Goal: Contribute content

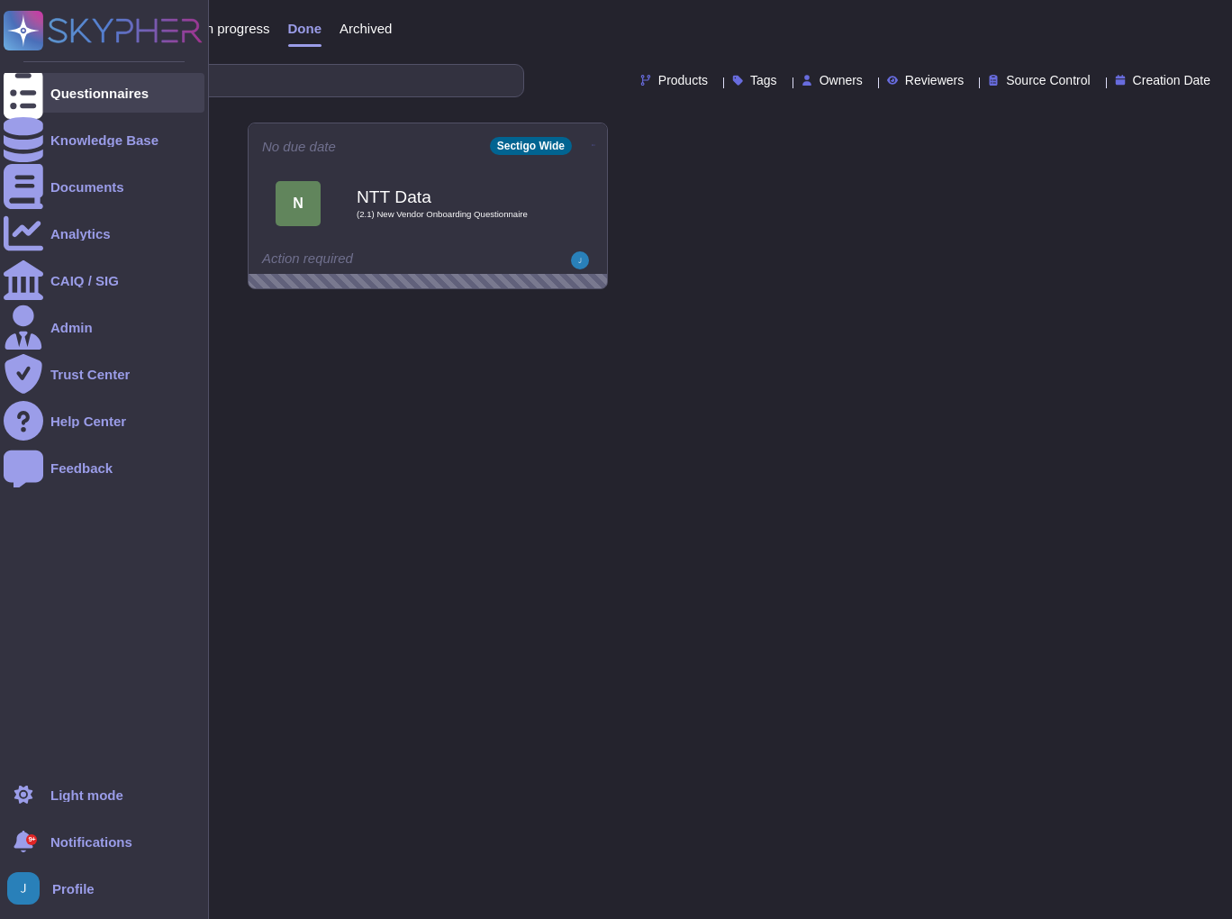
click at [120, 88] on div "Questionnaires" at bounding box center [99, 93] width 98 height 14
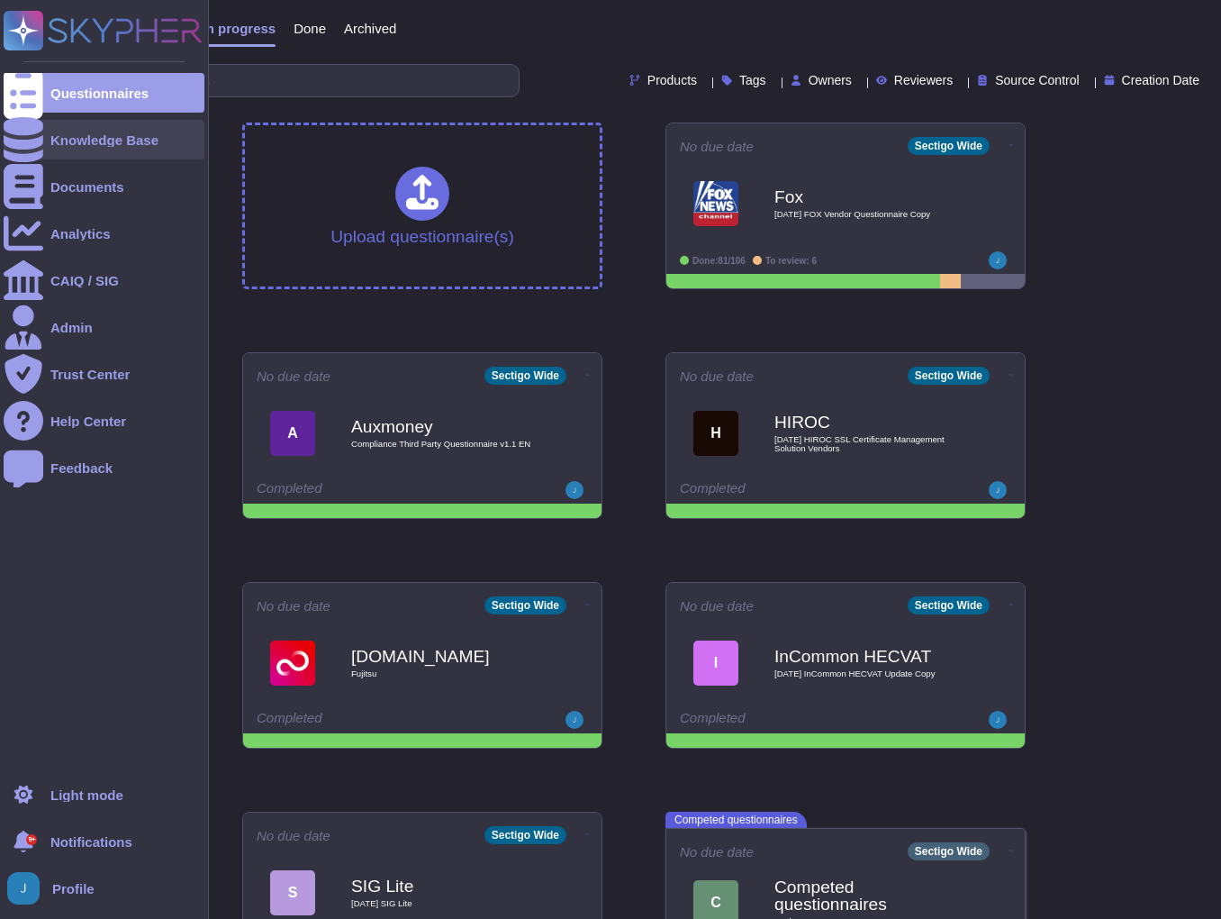
click at [108, 141] on div "Knowledge Base" at bounding box center [104, 140] width 108 height 14
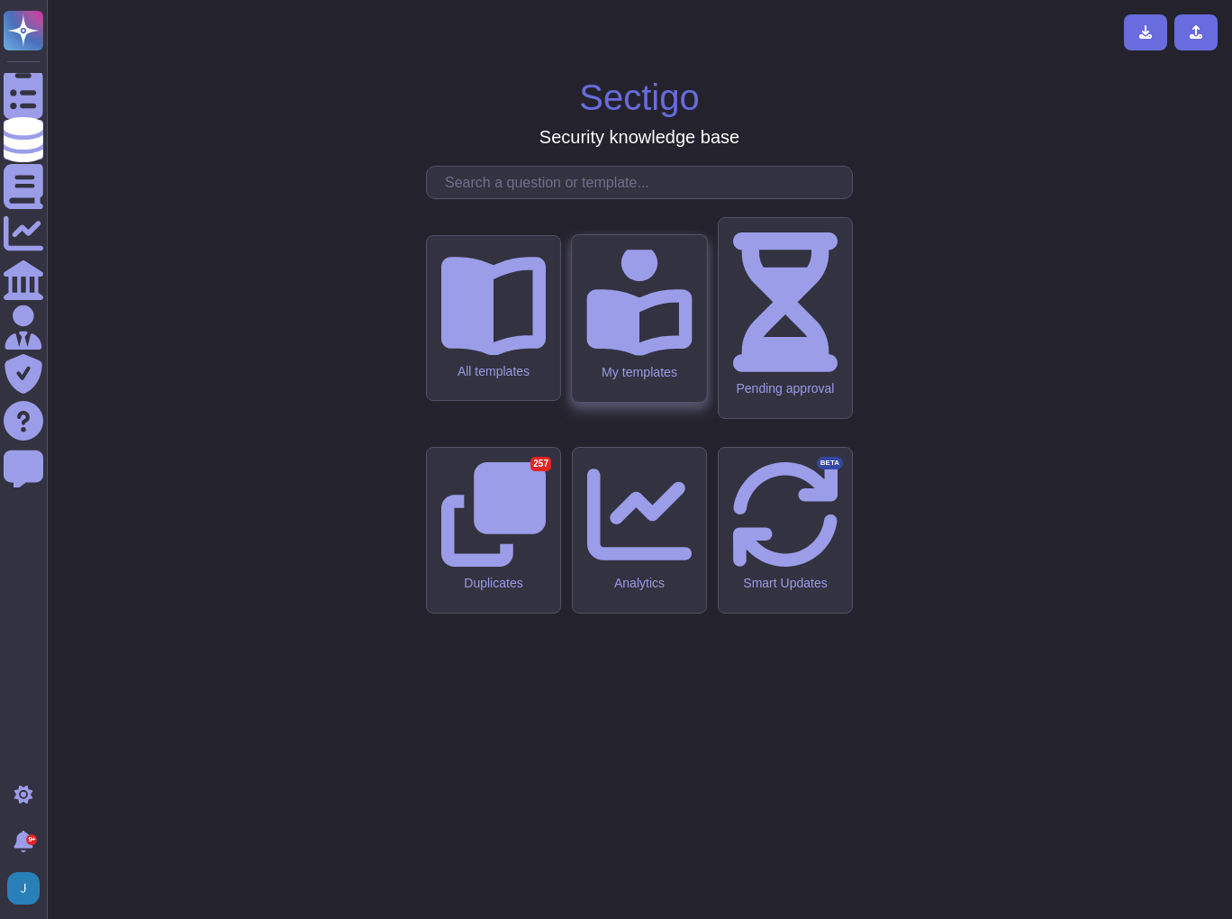
click at [632, 356] on icon at bounding box center [638, 300] width 105 height 112
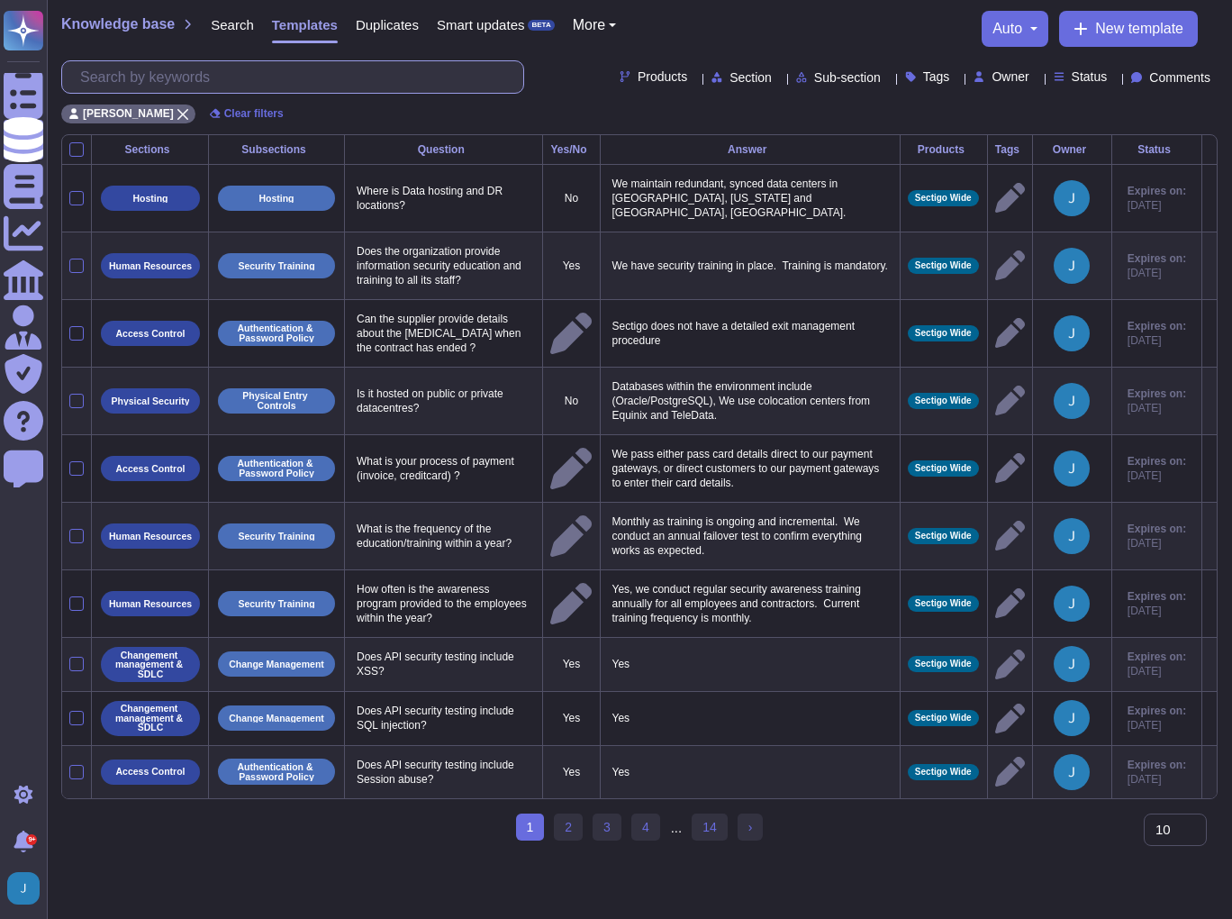
click at [306, 85] on input "text" at bounding box center [297, 77] width 452 height 32
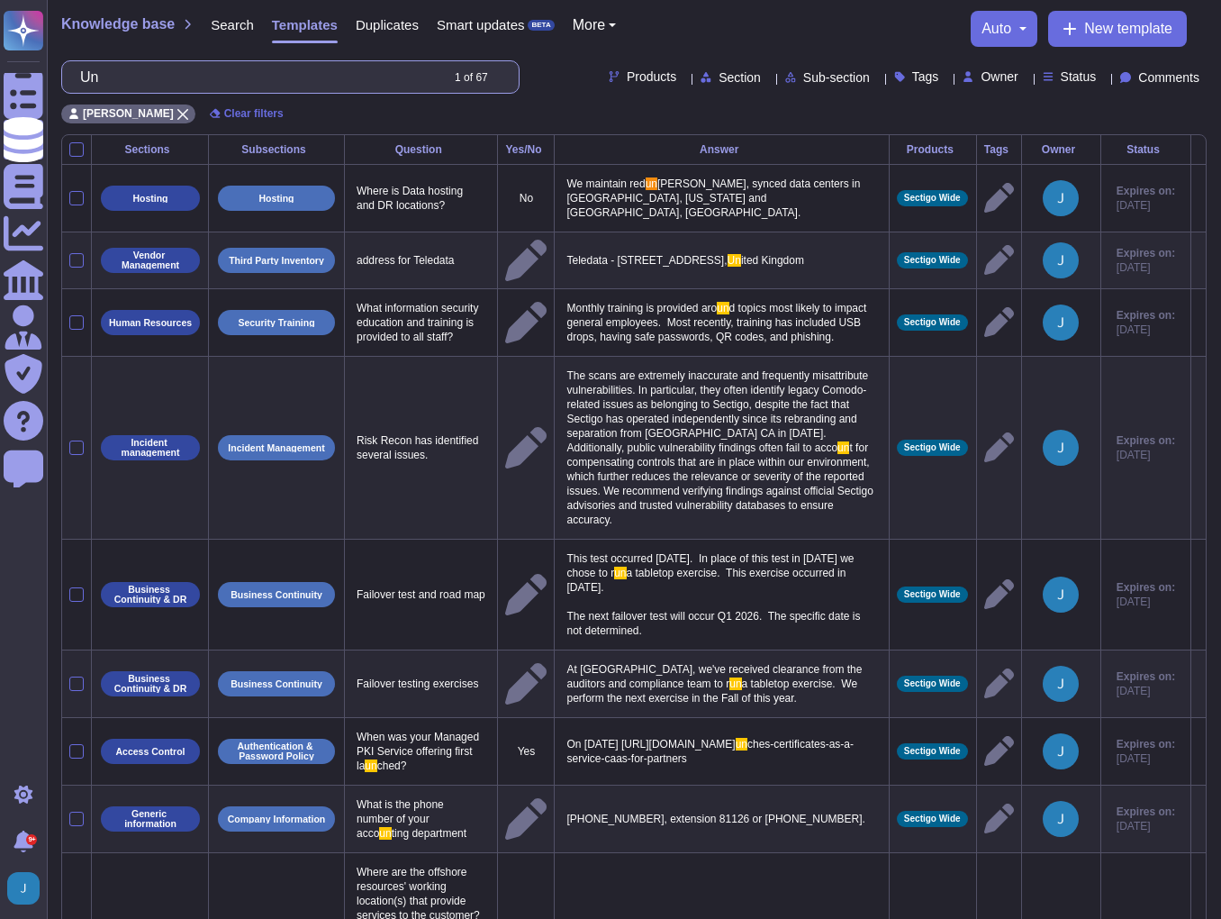
type input "U"
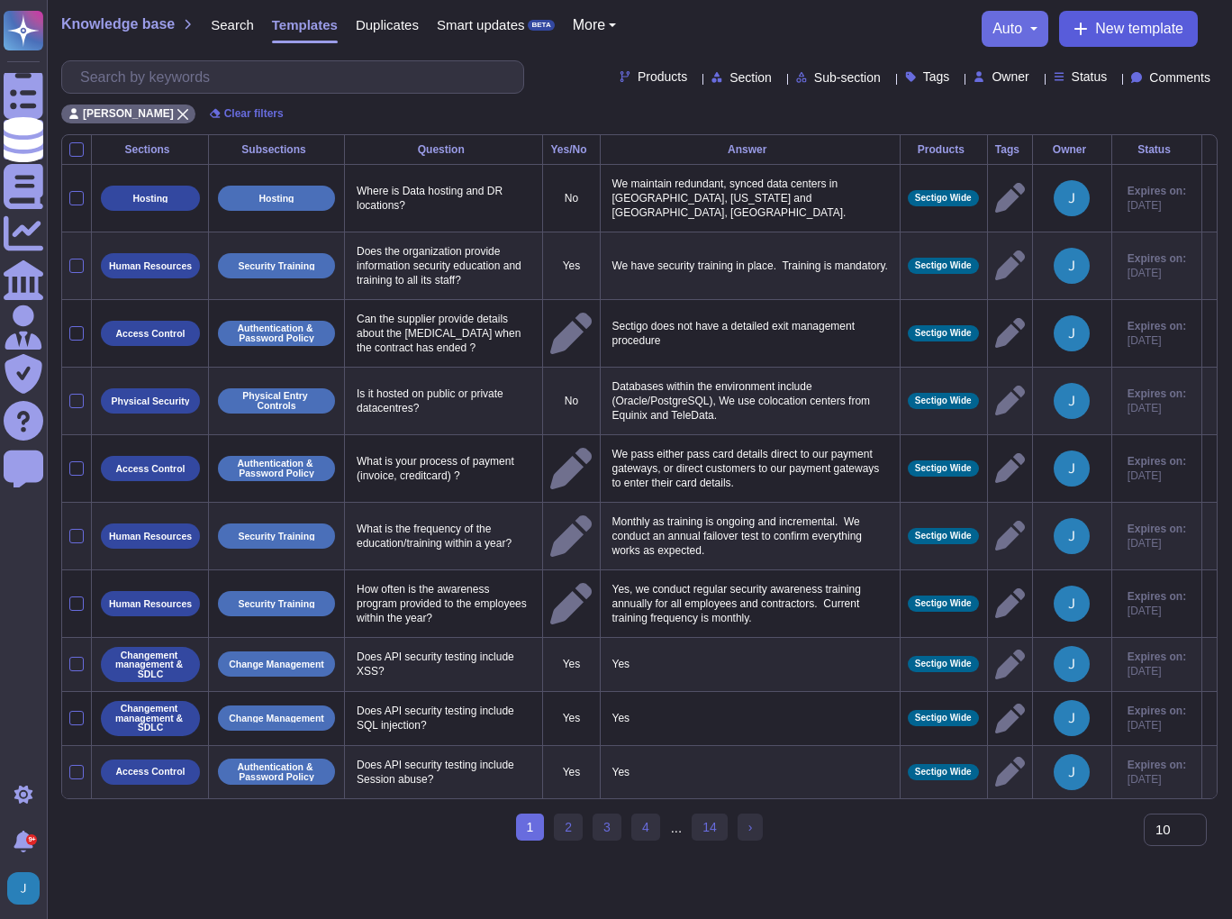
click at [1121, 25] on span "New template" at bounding box center [1139, 29] width 88 height 14
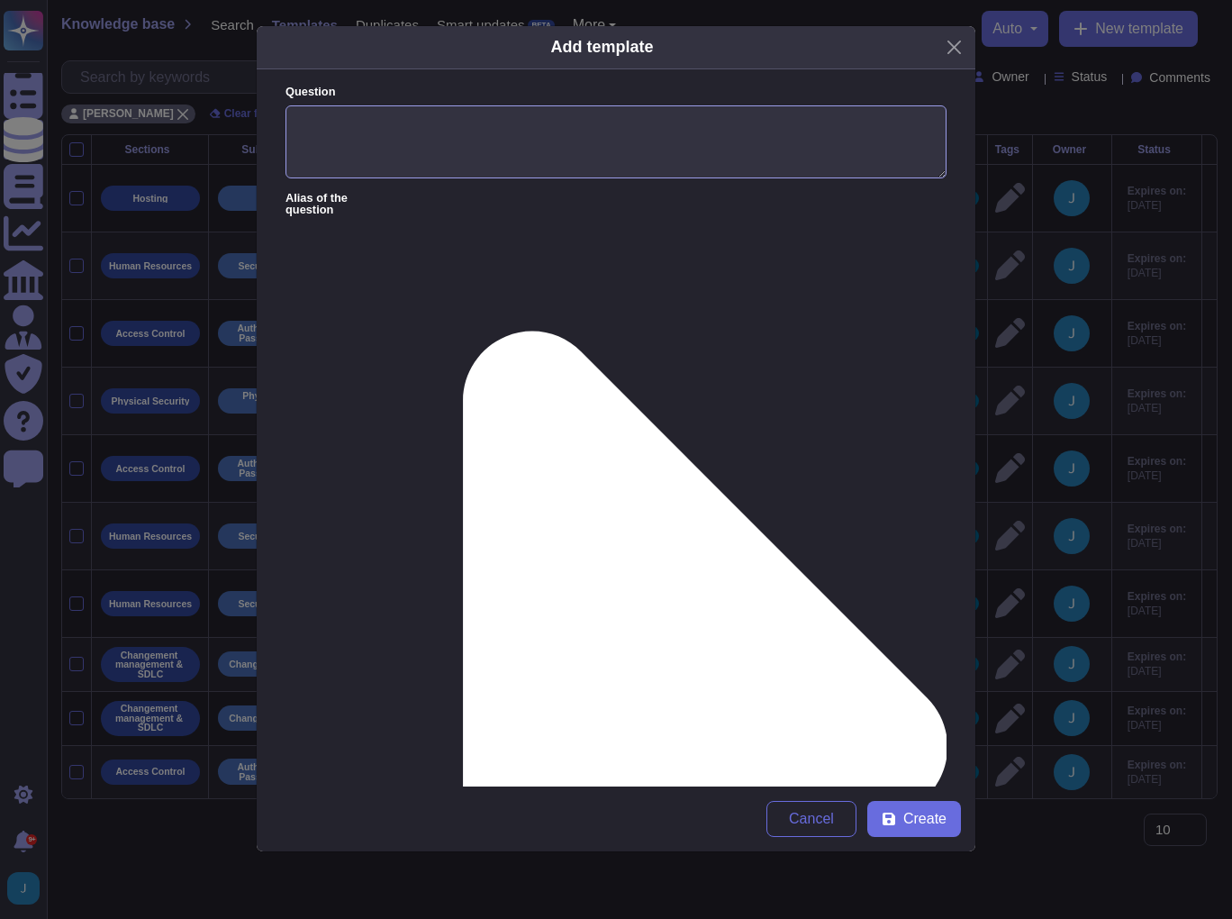
click at [558, 152] on textarea "Question" at bounding box center [616, 142] width 661 height 74
type textarea "Unique Taxpayer Reference UTR"
type textarea "UTR - 1555814394"
click at [934, 826] on span "Create" at bounding box center [924, 819] width 43 height 14
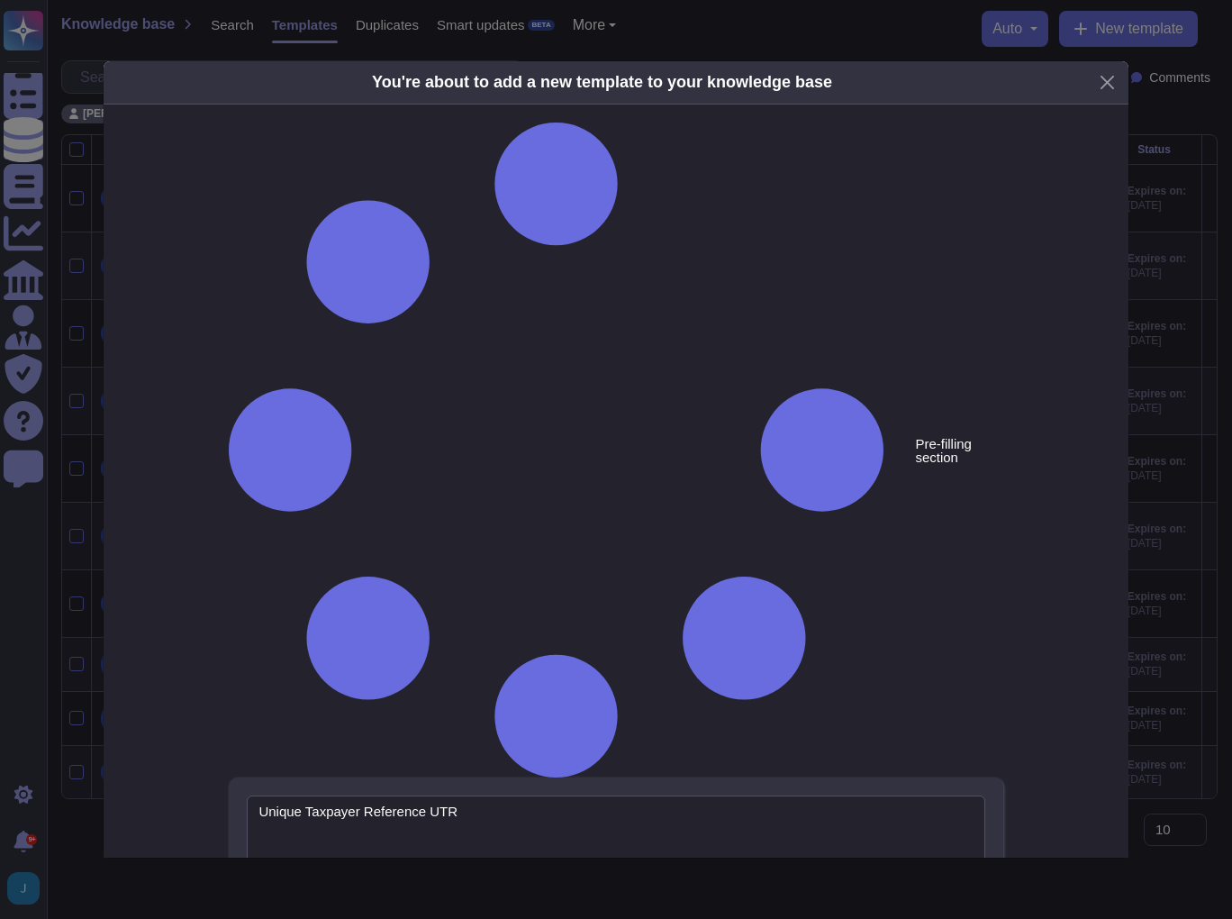
type textarea "Unique Taxpayer Reference UTR"
type textarea "UTR - 1555814394"
